Goal: Information Seeking & Learning: Learn about a topic

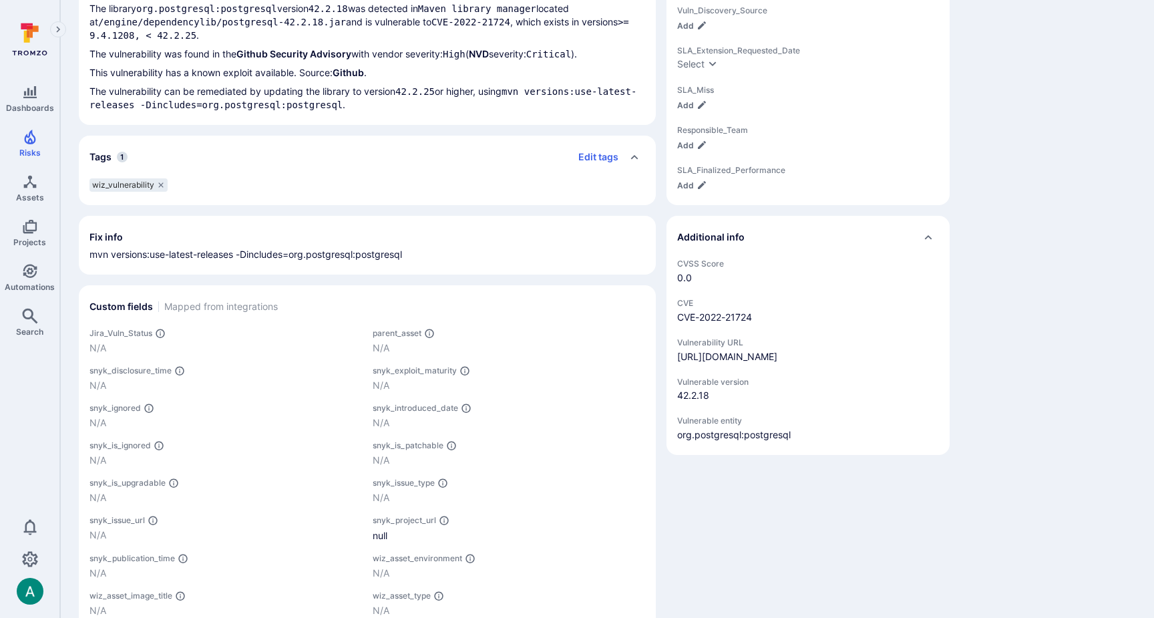
scroll to position [482, 0]
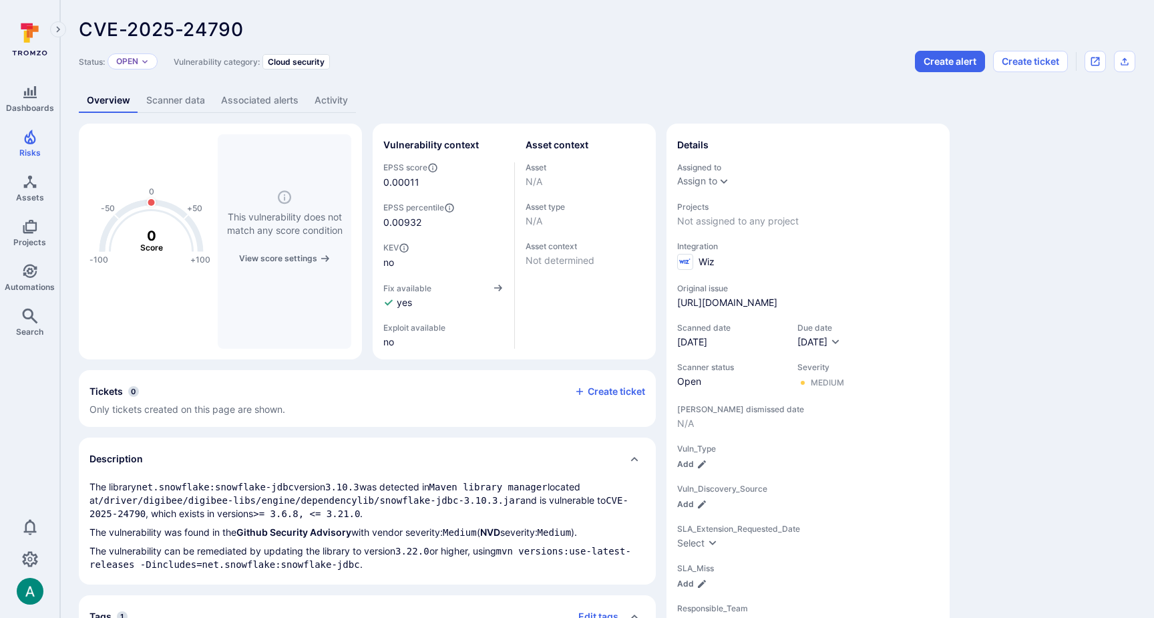
click at [178, 101] on link "Scanner data" at bounding box center [175, 100] width 75 height 25
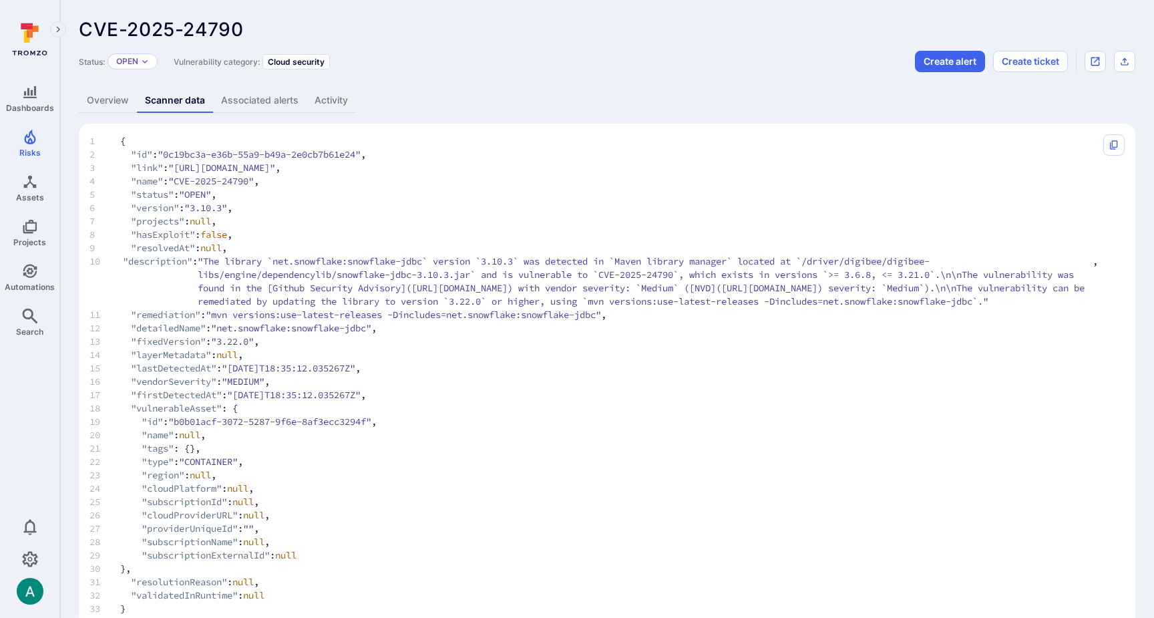
scroll to position [40, 0]
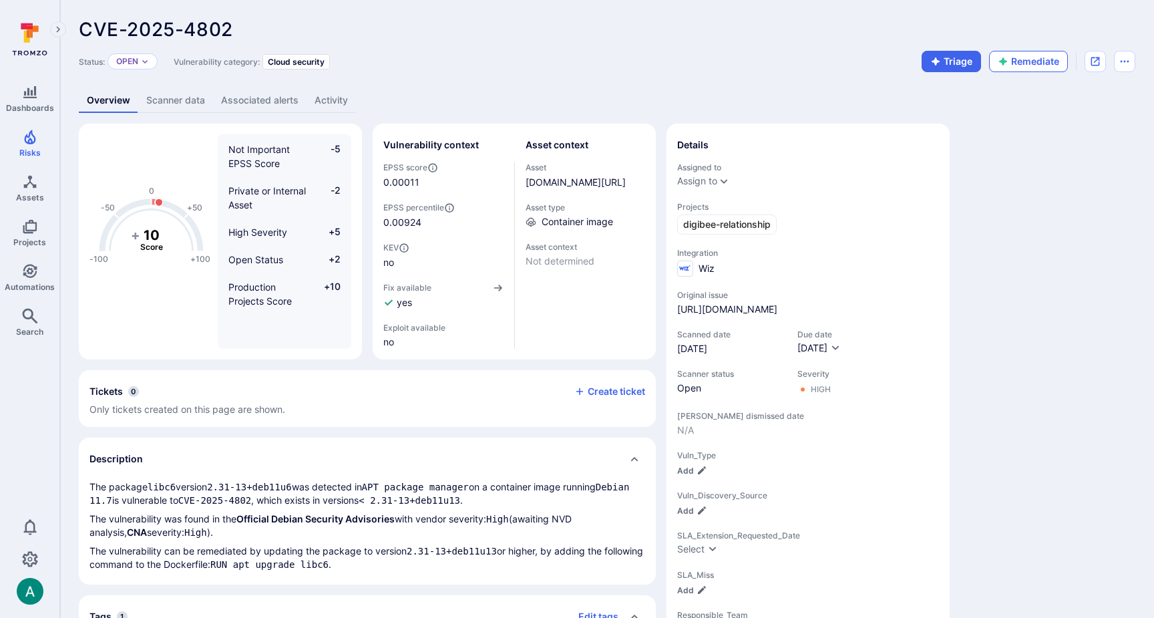
click at [1041, 59] on button "Remediate" at bounding box center [1028, 61] width 79 height 21
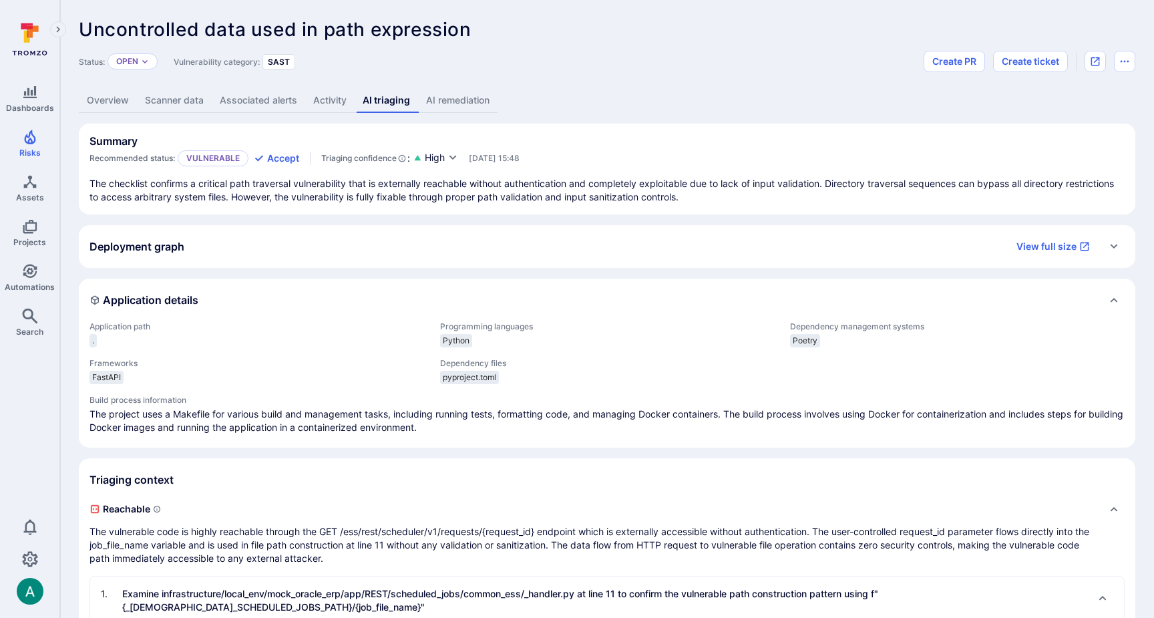
scroll to position [1079, 0]
